Goal: Book appointment/travel/reservation

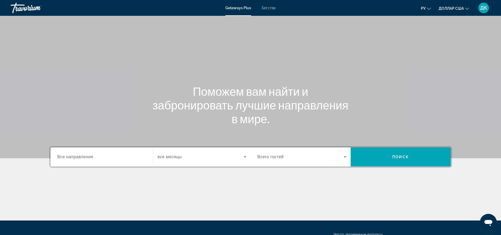
click at [245, 157] on icon "Виджет поиска" at bounding box center [245, 157] width 6 height 6
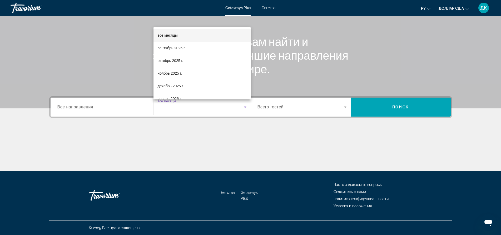
scroll to position [50, 0]
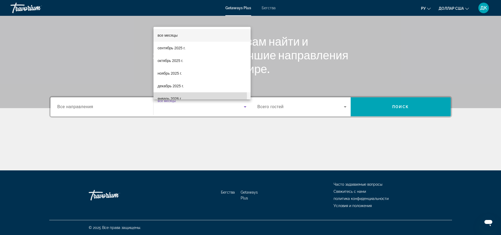
click at [168, 96] on font "январь 2026 г." at bounding box center [170, 98] width 24 height 4
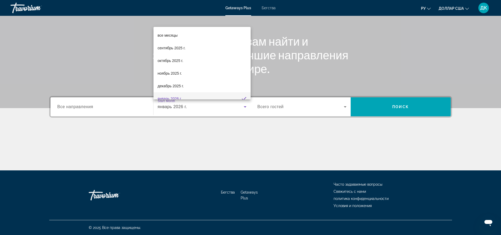
scroll to position [0, 0]
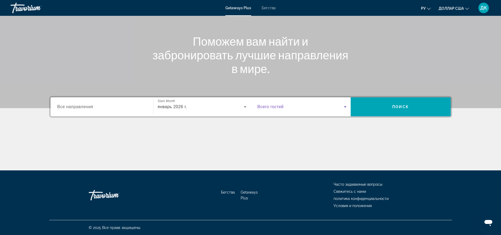
click at [345, 107] on icon "Виджет поиска" at bounding box center [345, 107] width 6 height 6
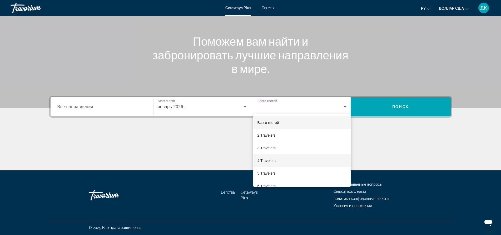
click at [286, 159] on mat-option "4 Travelers" at bounding box center [301, 160] width 97 height 13
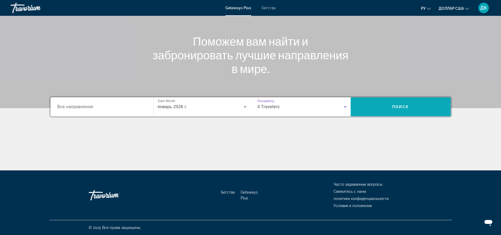
click at [406, 106] on span "Поиск" at bounding box center [400, 107] width 17 height 4
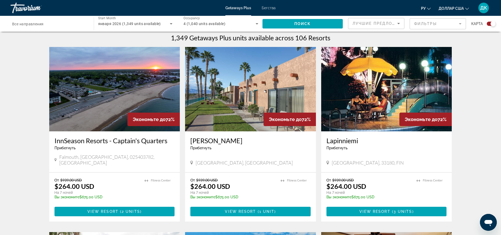
scroll to position [184, 0]
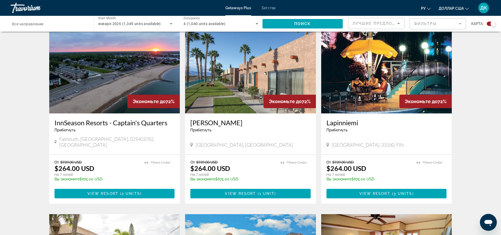
click at [464, 9] on button "доллар США USD ($) MXN (Mex$) CAD (Can$) GBP (£) EUR (€) AUD (A$) NZD (NZ$) CNY…" at bounding box center [454, 8] width 30 height 8
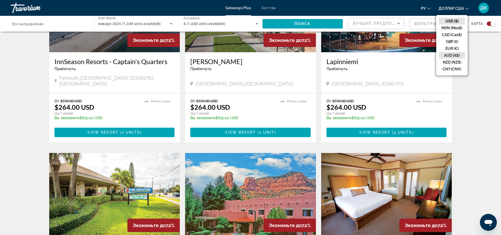
scroll to position [263, 0]
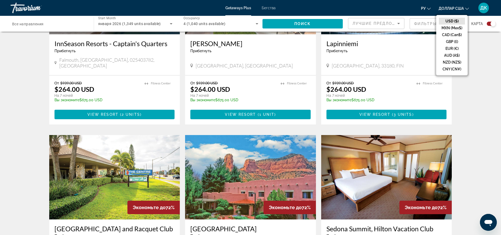
click at [428, 7] on icon "Изменить язык" at bounding box center [429, 9] width 4 height 4
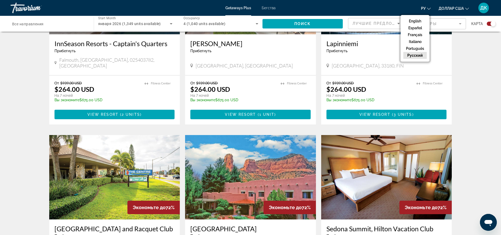
click at [428, 7] on icon "Изменить язык" at bounding box center [429, 9] width 4 height 4
